Goal: Task Accomplishment & Management: Manage account settings

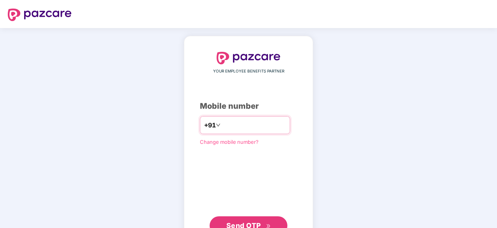
click at [276, 129] on input "number" at bounding box center [254, 125] width 64 height 12
type input "**********"
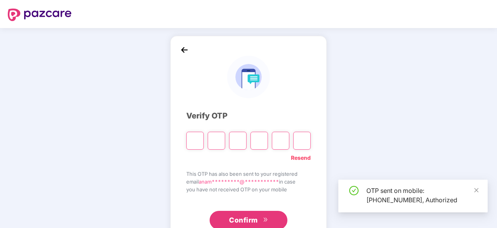
click at [200, 140] on input "Please enter verification code. Digit 1" at bounding box center [195, 141] width 18 height 18
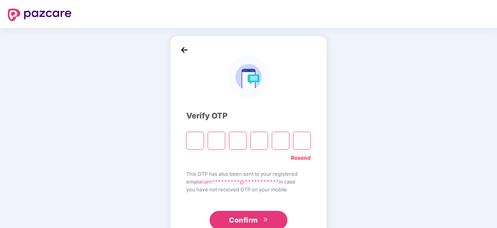
type input "*"
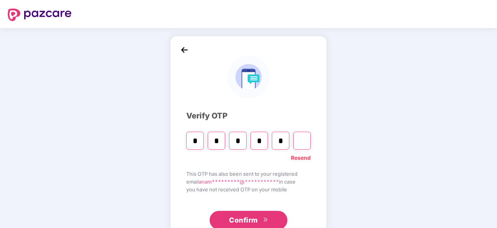
type input "*"
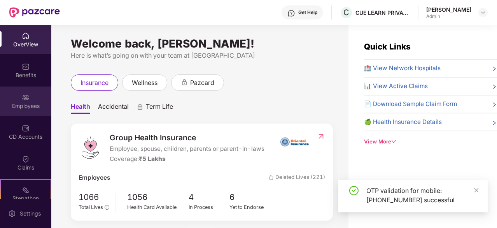
click at [30, 105] on div "Employees" at bounding box center [25, 106] width 51 height 8
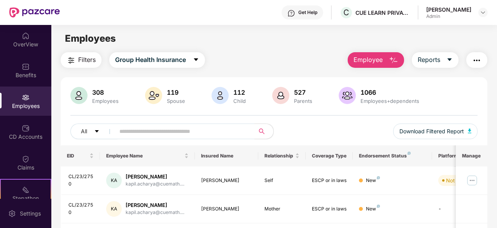
click at [480, 61] on img "button" at bounding box center [476, 60] width 9 height 9
click at [153, 127] on input "text" at bounding box center [181, 131] width 125 height 12
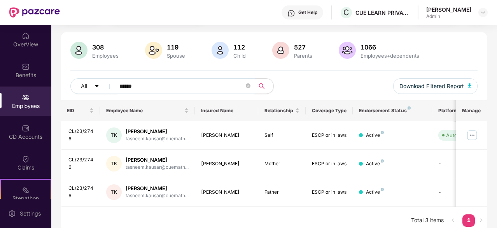
scroll to position [47, 0]
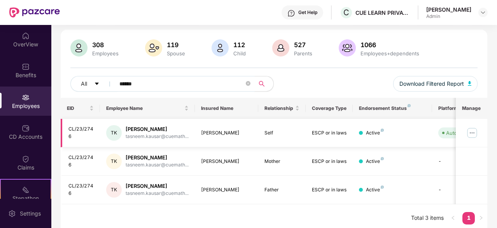
type input "******"
click at [472, 133] on img at bounding box center [472, 132] width 12 height 12
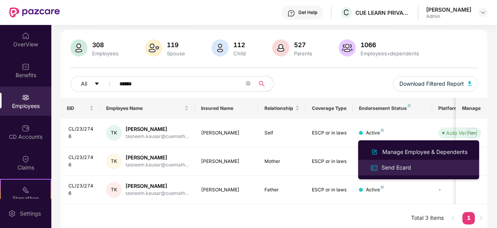
click at [448, 161] on li "Send Ecard" at bounding box center [418, 168] width 121 height 16
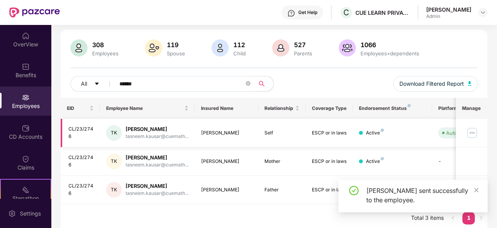
click at [472, 133] on img at bounding box center [472, 132] width 12 height 12
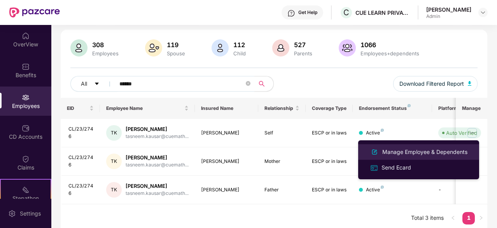
click at [432, 152] on div "Manage Employee & Dependents" at bounding box center [425, 151] width 88 height 9
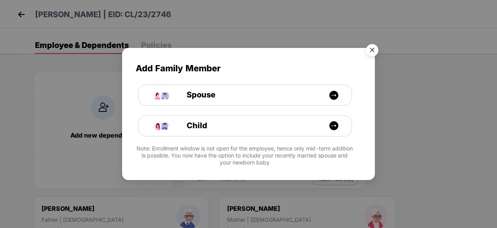
click at [374, 48] on img "Close" at bounding box center [372, 51] width 22 height 22
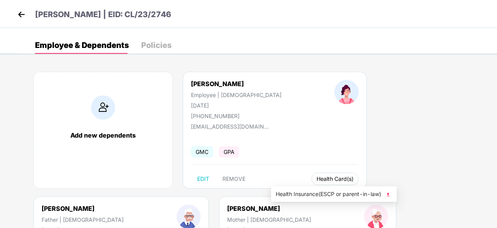
click at [312, 182] on button "Health Card(s)" at bounding box center [335, 178] width 47 height 12
click at [305, 190] on span "Health Insurance(ESCP or parent-in-law)" at bounding box center [334, 193] width 116 height 9
